Goal: Information Seeking & Learning: Learn about a topic

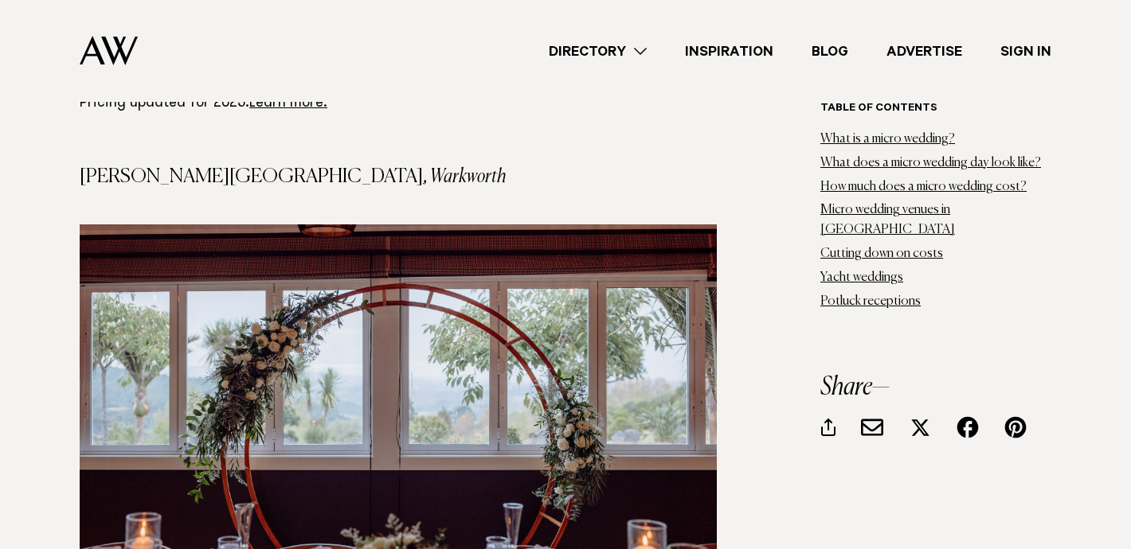
scroll to position [6693, 0]
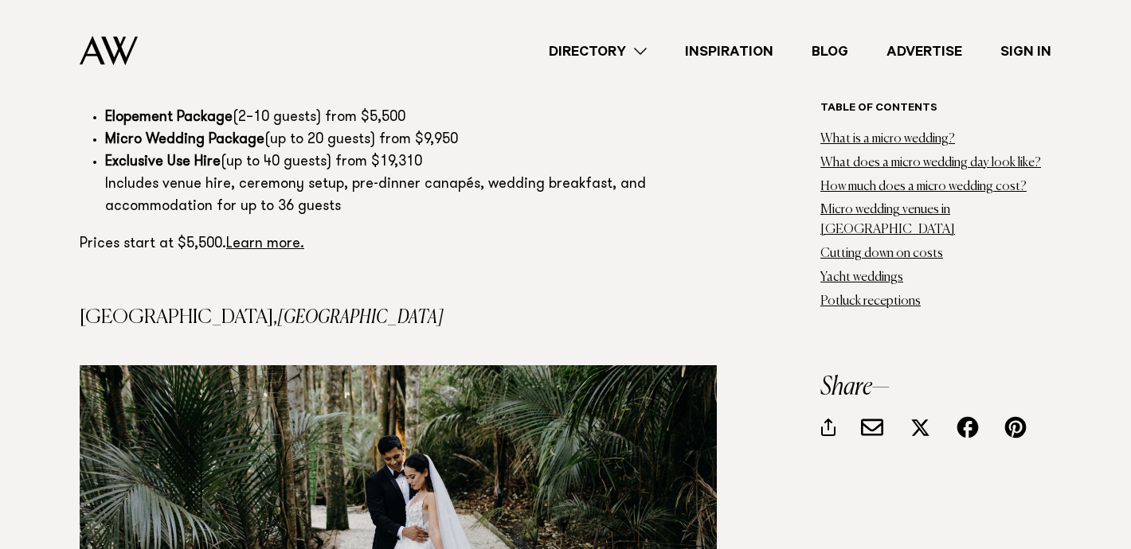
scroll to position [7663, 0]
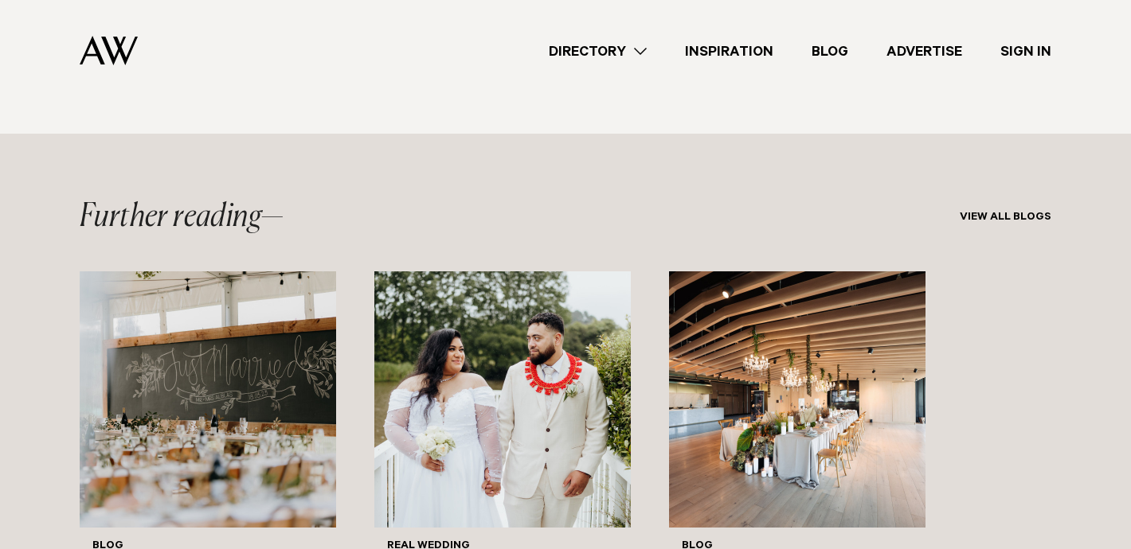
scroll to position [22996, 0]
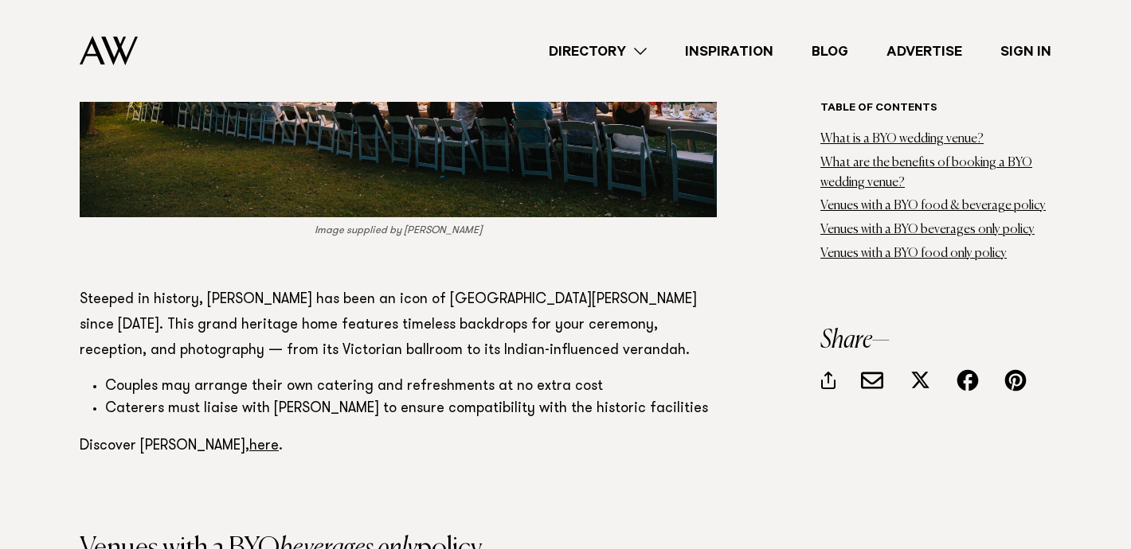
scroll to position [6118, 0]
click at [386, 292] on p "Steeped in history, [PERSON_NAME] has been an icon of [GEOGRAPHIC_DATA][PERSON_…" at bounding box center [398, 325] width 637 height 76
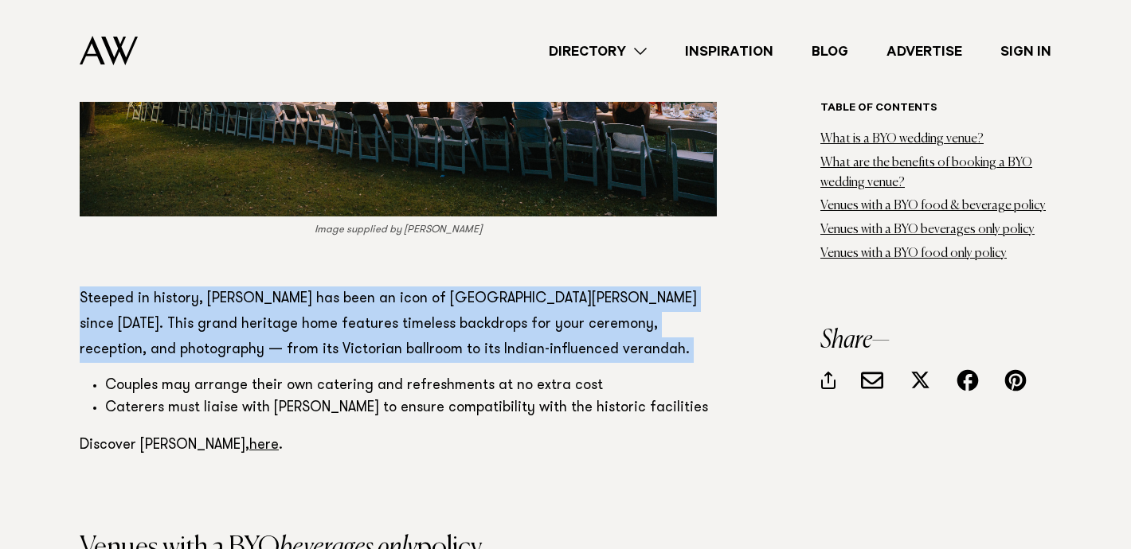
click at [342, 376] on li "Couples may arrange their own catering and refreshments at no extra cost" at bounding box center [411, 387] width 612 height 22
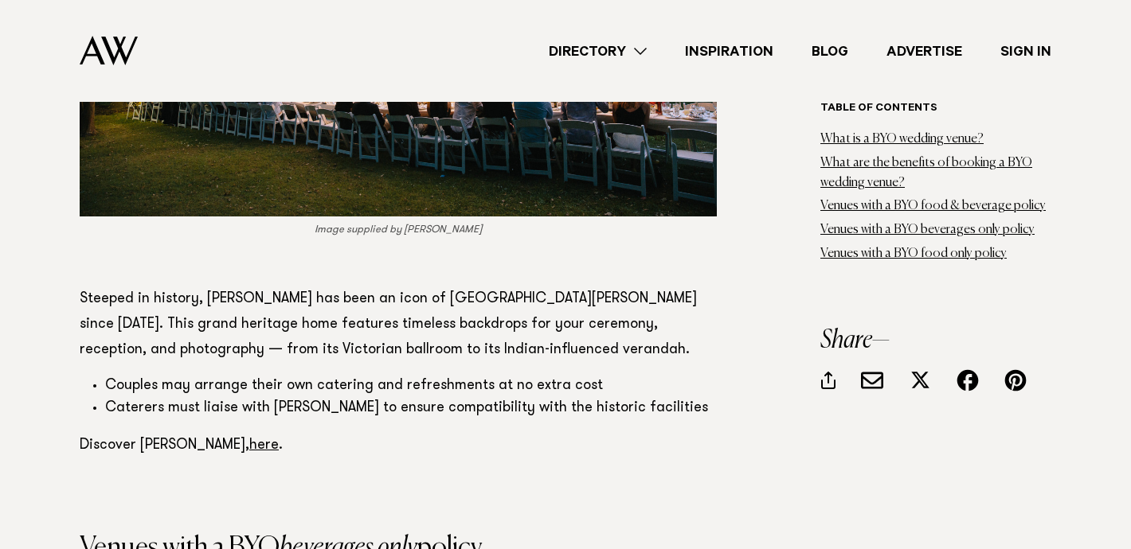
click at [342, 376] on li "Couples may arrange their own catering and refreshments at no extra cost" at bounding box center [411, 387] width 612 height 22
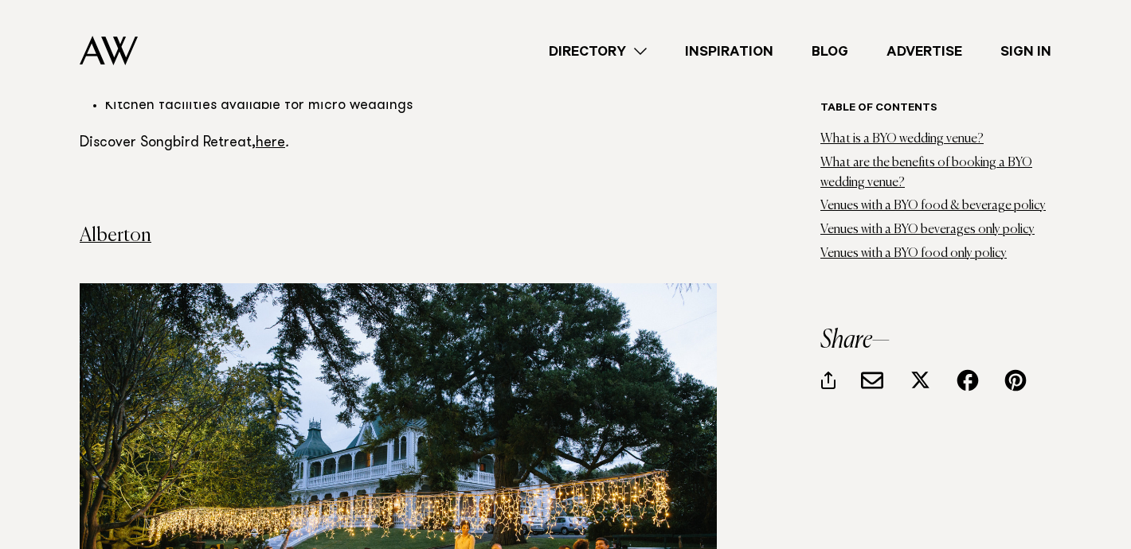
scroll to position [5591, 0]
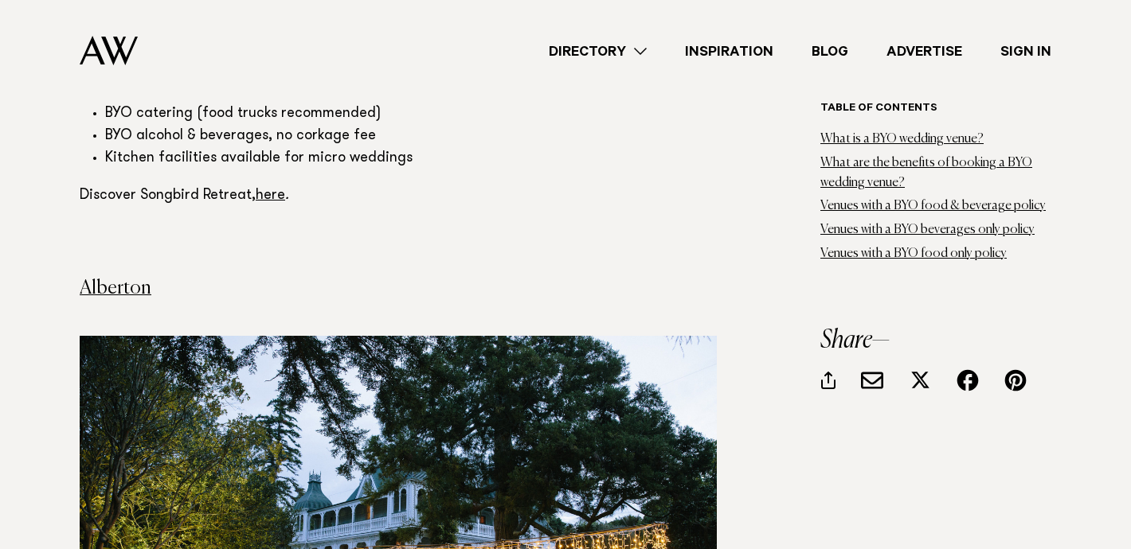
click at [297, 229] on section "Table of contents What is a BYO wedding venue? What are the benefits of booking…" at bounding box center [398, 79] width 637 height 9349
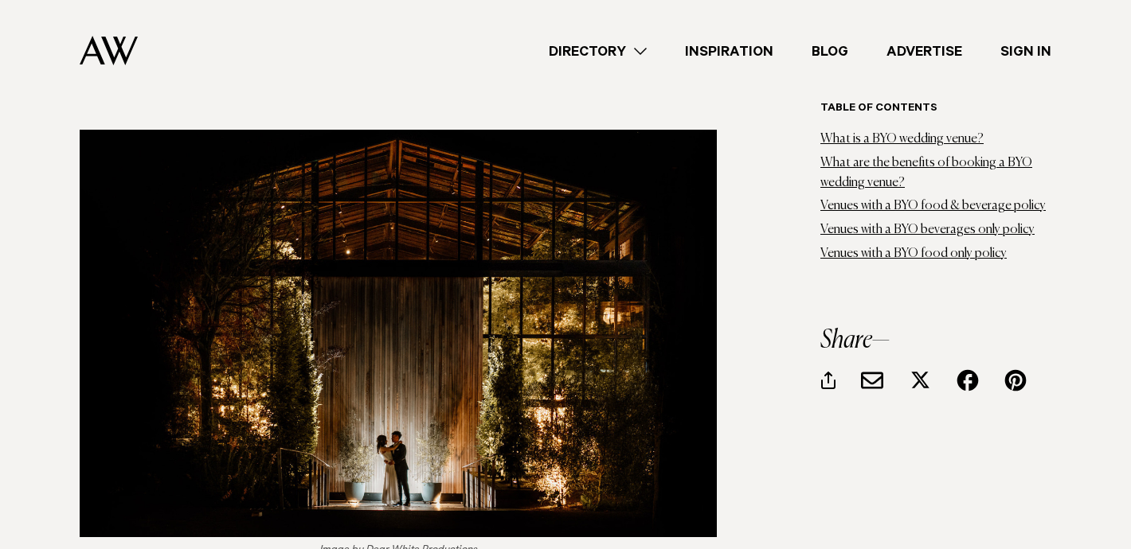
scroll to position [6639, 0]
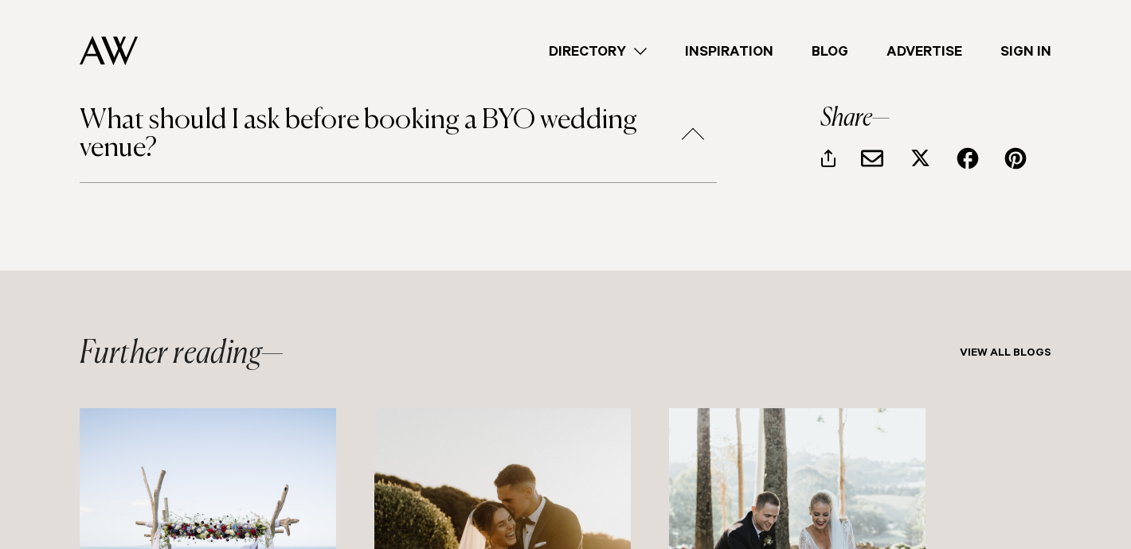
scroll to position [10135, 0]
